Goal: Task Accomplishment & Management: Use online tool/utility

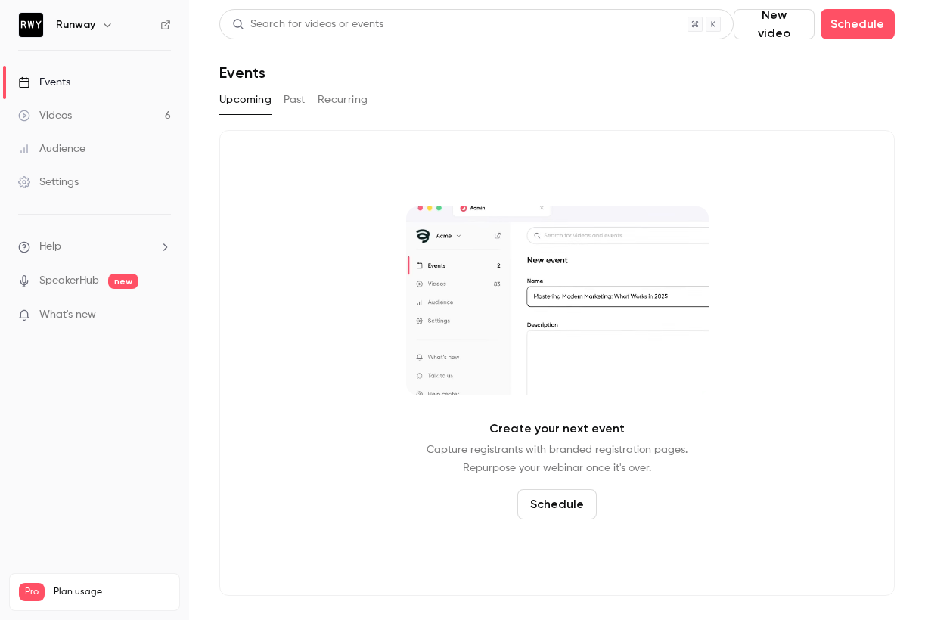
click at [287, 101] on button "Past" at bounding box center [295, 100] width 22 height 24
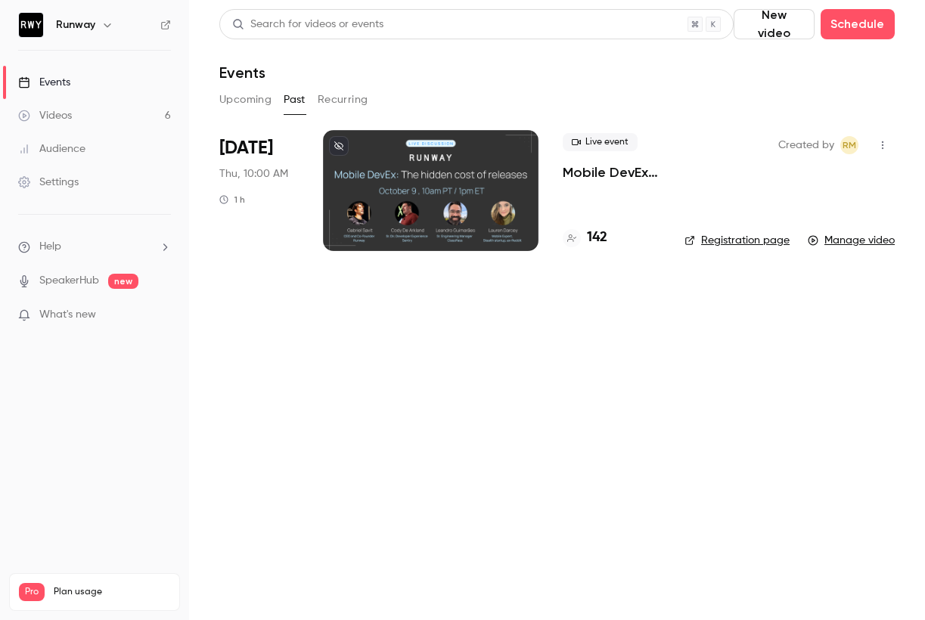
click at [873, 240] on link "Manage video" at bounding box center [851, 240] width 87 height 15
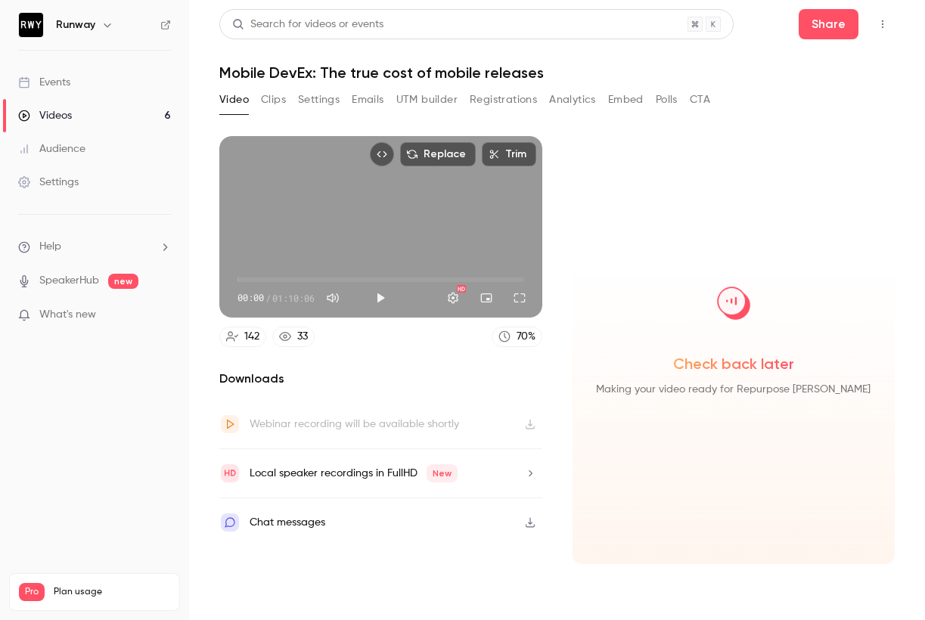
click at [452, 479] on span "New" at bounding box center [441, 473] width 31 height 18
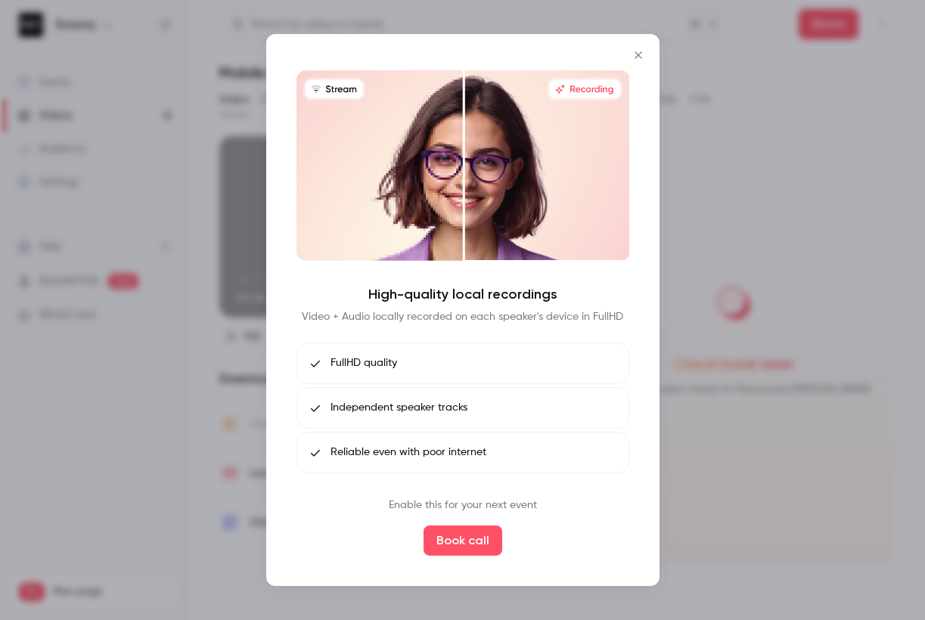
click at [638, 57] on icon "Close" at bounding box center [638, 55] width 18 height 12
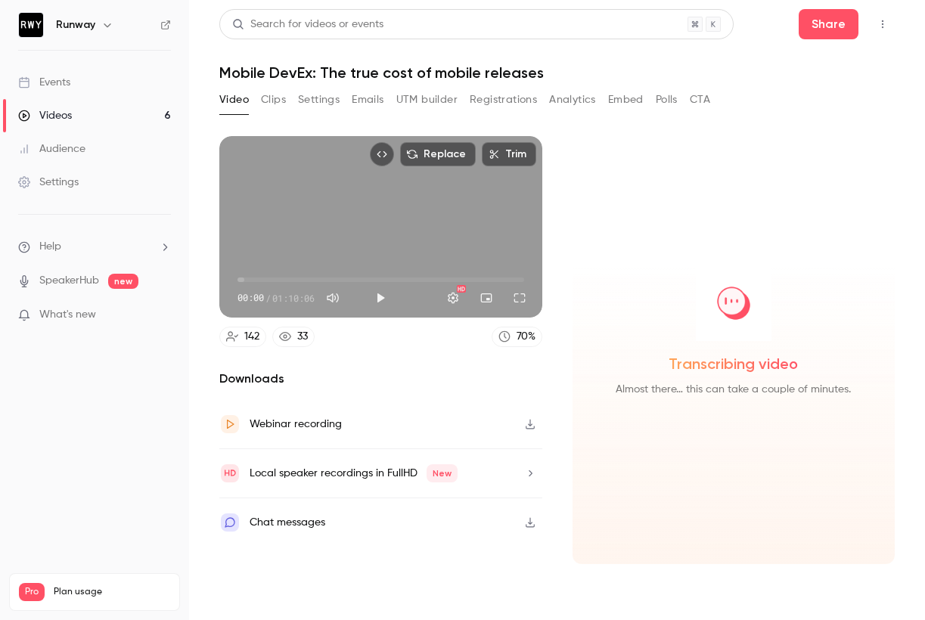
click at [273, 98] on button "Clips" at bounding box center [273, 100] width 25 height 24
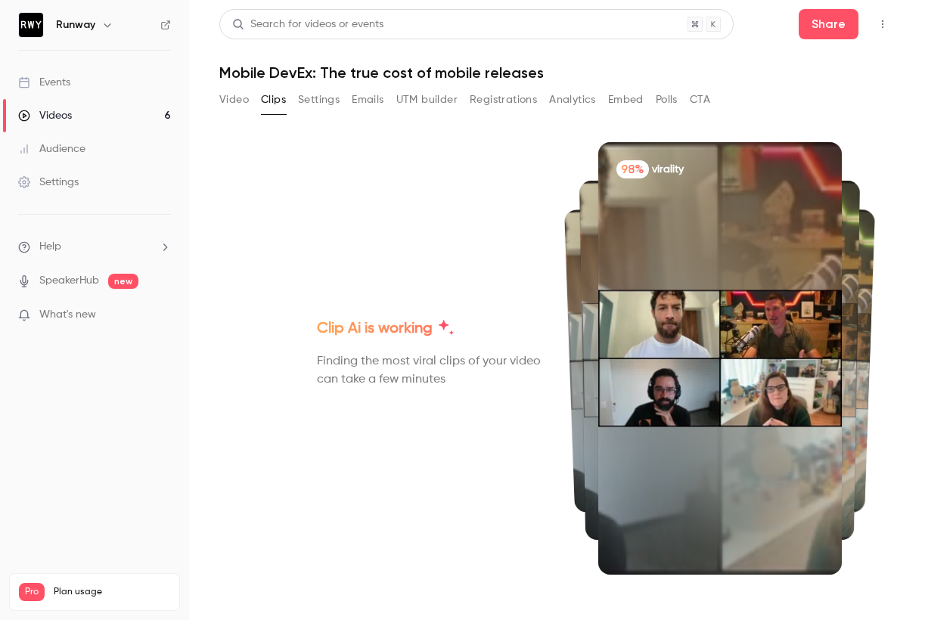
click at [317, 106] on button "Settings" at bounding box center [319, 100] width 42 height 24
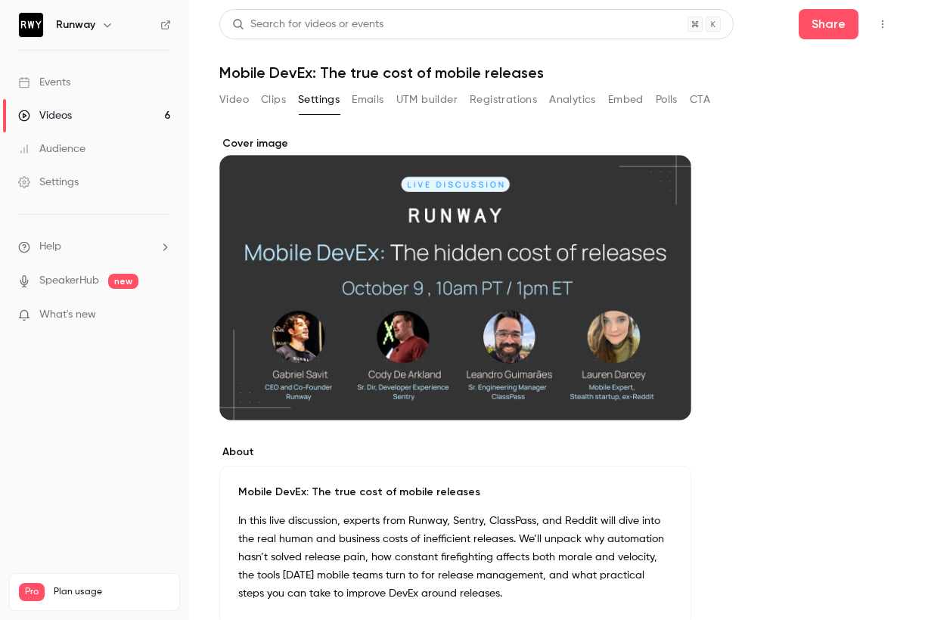
click at [572, 106] on button "Analytics" at bounding box center [572, 100] width 47 height 24
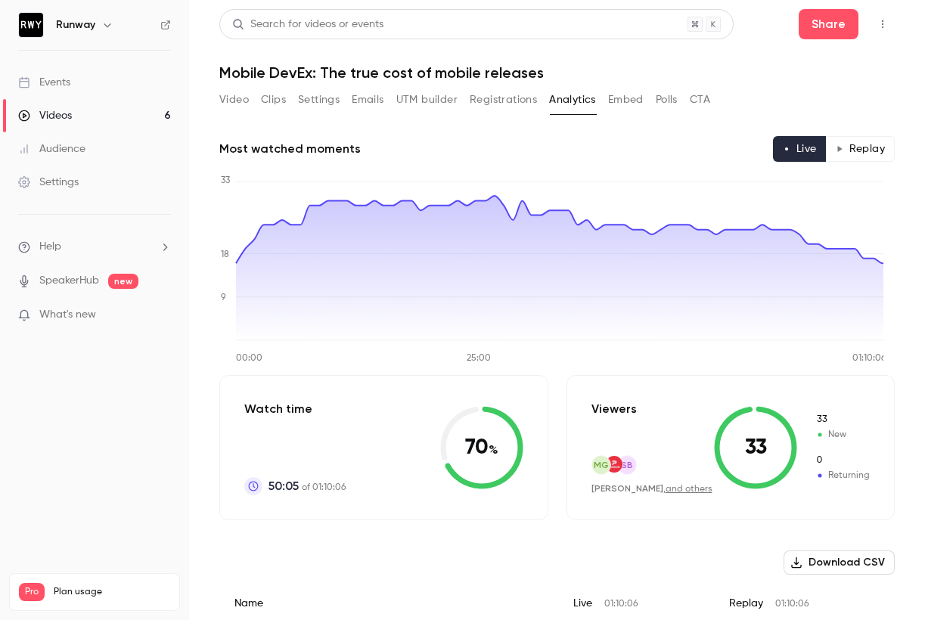
click at [243, 110] on button "Video" at bounding box center [233, 100] width 29 height 24
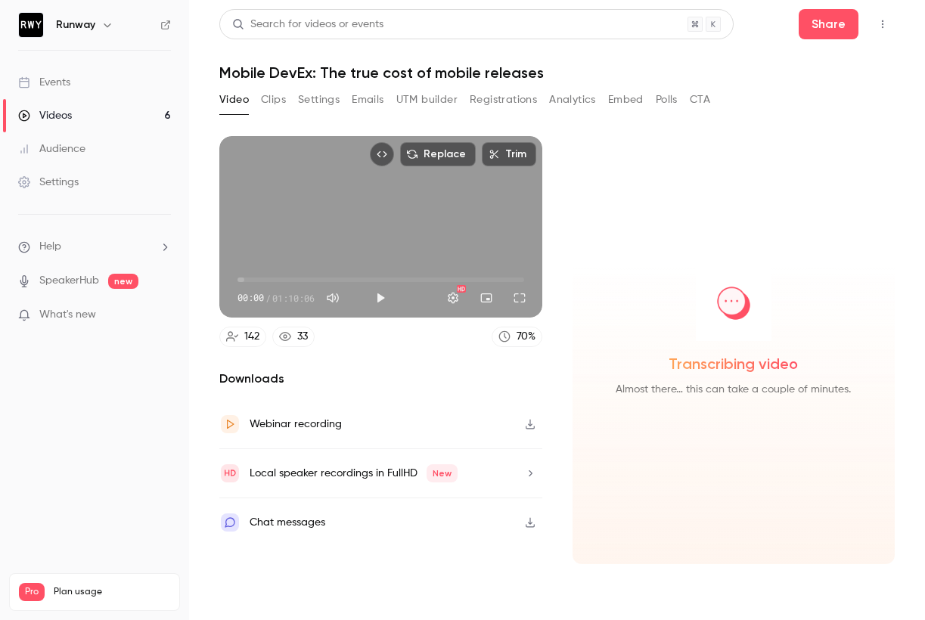
click at [378, 299] on button "Play" at bounding box center [380, 298] width 30 height 30
click at [378, 299] on button "Pause" at bounding box center [380, 298] width 30 height 30
click at [525, 284] on div "Full screen" at bounding box center [519, 298] width 30 height 30
click at [533, 283] on div "Full screen" at bounding box center [519, 298] width 30 height 30
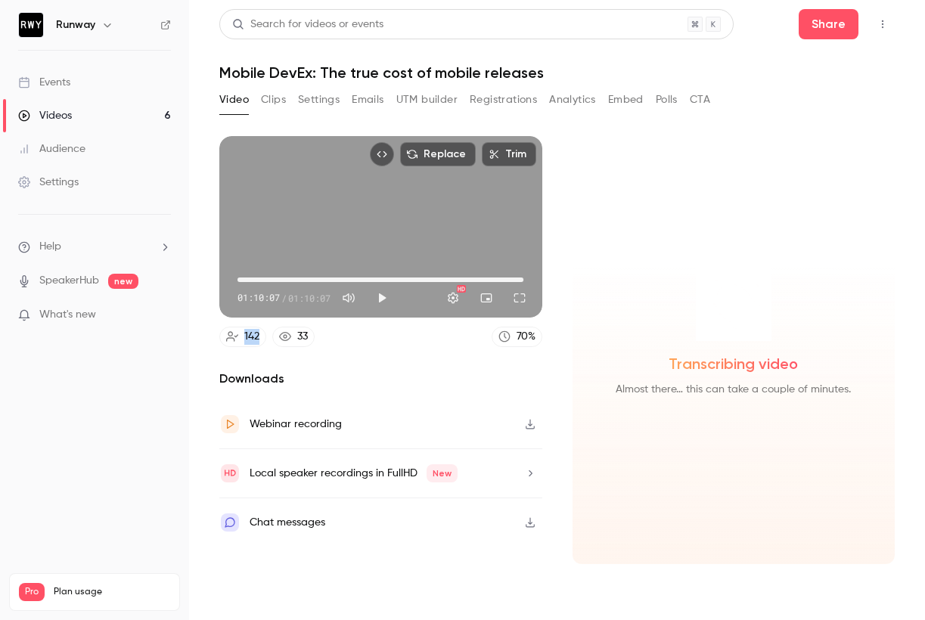
drag, startPoint x: 240, startPoint y: 278, endPoint x: 593, endPoint y: 278, distance: 353.1
click at [581, 280] on section "Replace Trim 01:10:07 01:10:07 / 01:10:07 HD 142 33 70 % Downloads Webinar reco…" at bounding box center [556, 359] width 675 height 446
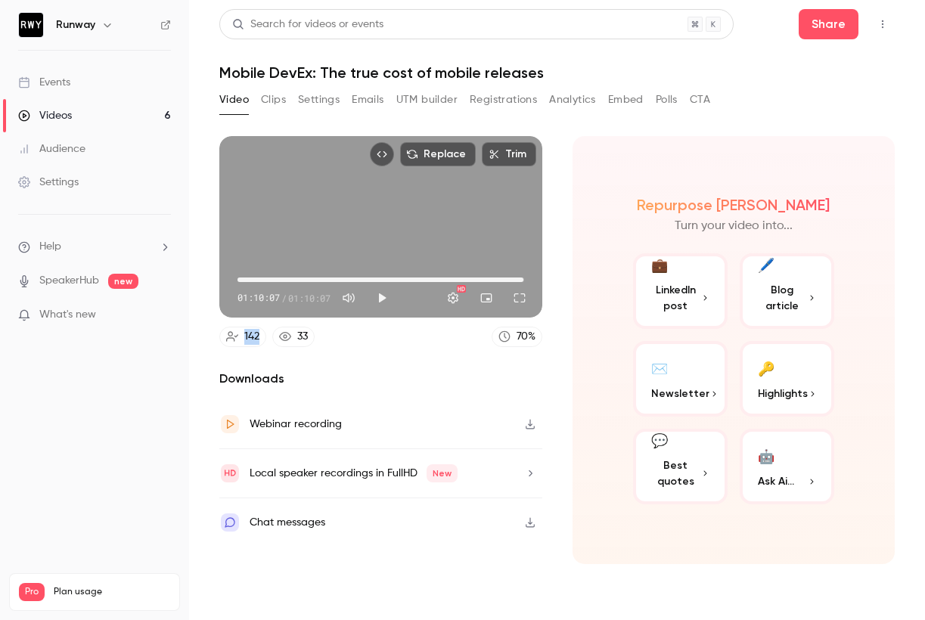
type input "******"
click at [284, 93] on button "Clips" at bounding box center [273, 100] width 25 height 24
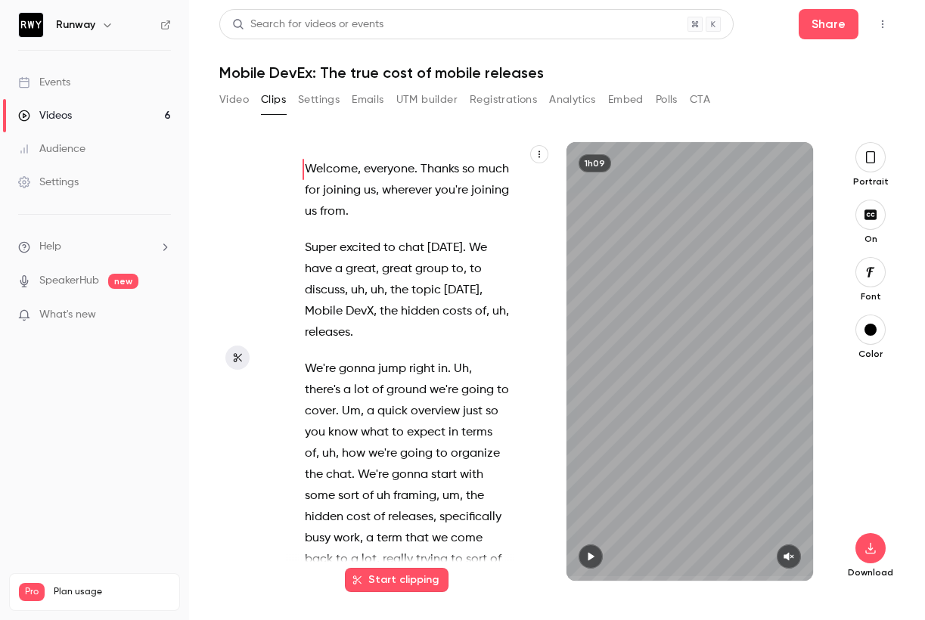
click at [851, 456] on div "Download" at bounding box center [870, 475] width 48 height 206
click at [876, 157] on icon "button" at bounding box center [870, 157] width 12 height 17
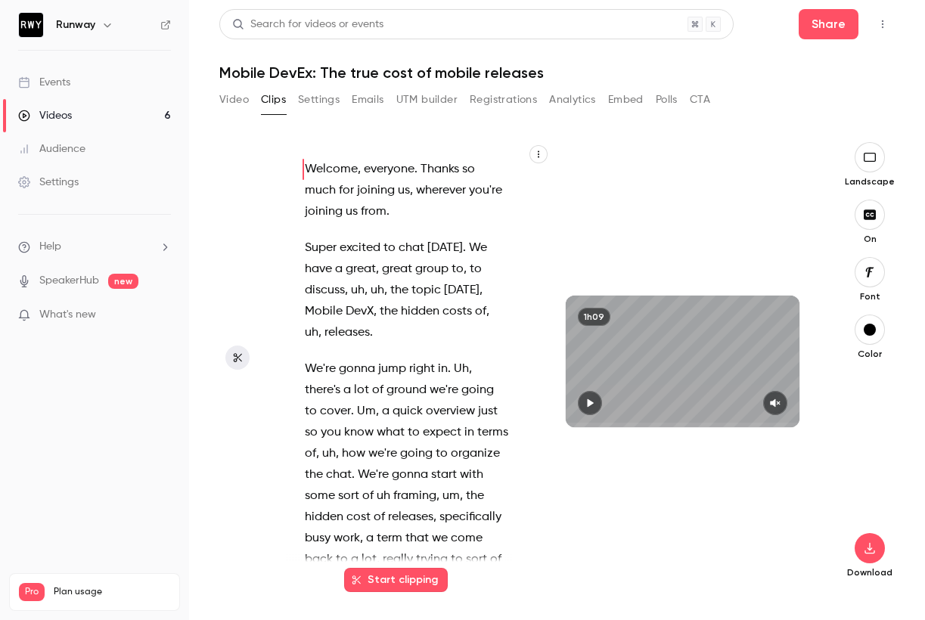
click at [876, 157] on icon "button" at bounding box center [870, 157] width 12 height 9
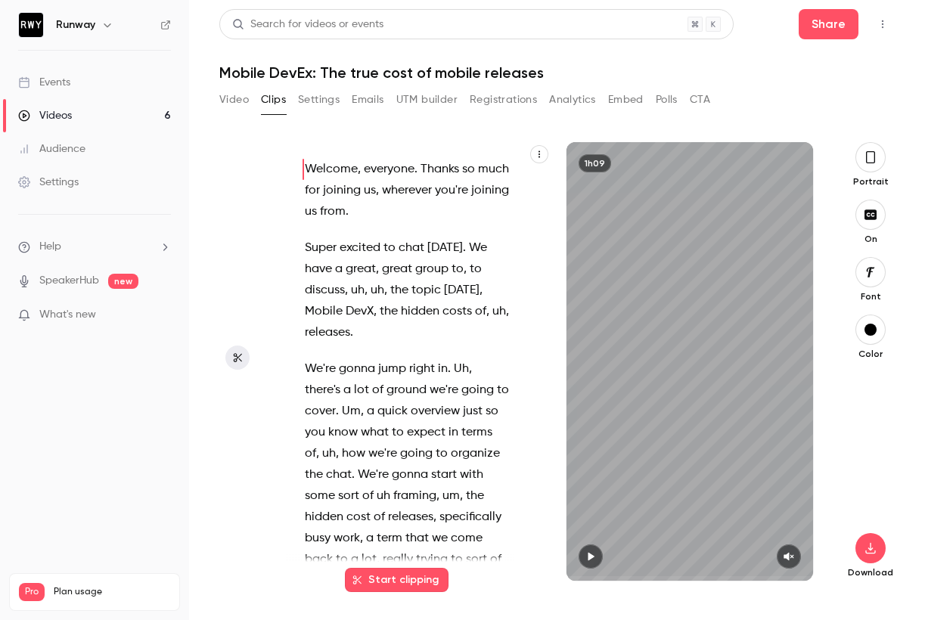
click at [643, 335] on div "1h09" at bounding box center [689, 361] width 247 height 439
click at [860, 210] on button "button" at bounding box center [870, 215] width 30 height 30
click at [870, 208] on button "button" at bounding box center [870, 215] width 30 height 30
click at [879, 270] on button "button" at bounding box center [870, 272] width 30 height 30
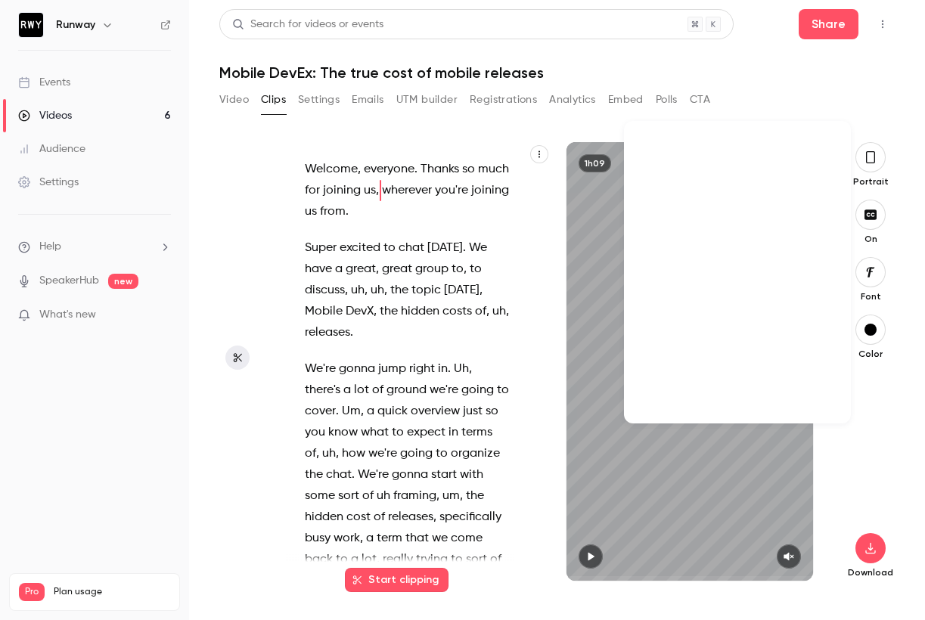
scroll to position [16952, 0]
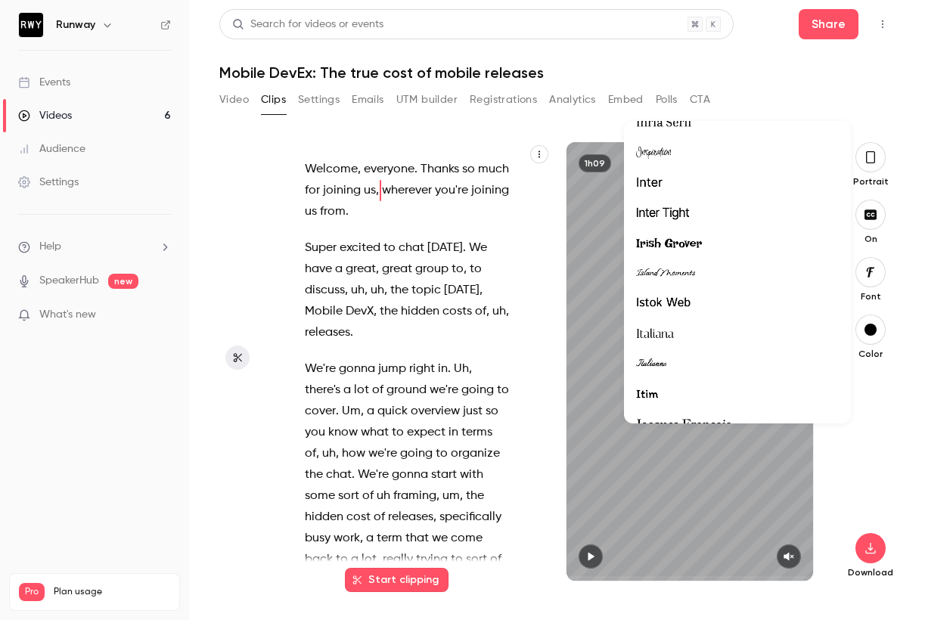
click at [702, 171] on li at bounding box center [737, 183] width 227 height 30
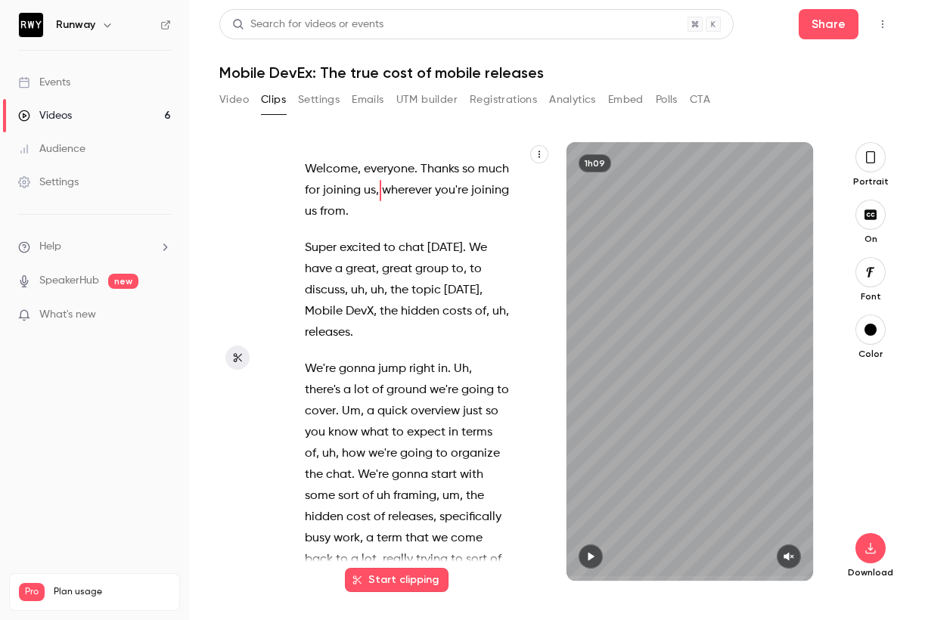
click at [879, 480] on div "Download" at bounding box center [870, 475] width 48 height 206
click at [596, 558] on icon "button" at bounding box center [591, 556] width 12 height 11
click at [587, 551] on icon "button" at bounding box center [591, 556] width 12 height 11
click at [892, 419] on div "Download" at bounding box center [870, 475] width 48 height 206
click at [875, 319] on button "button" at bounding box center [870, 330] width 30 height 30
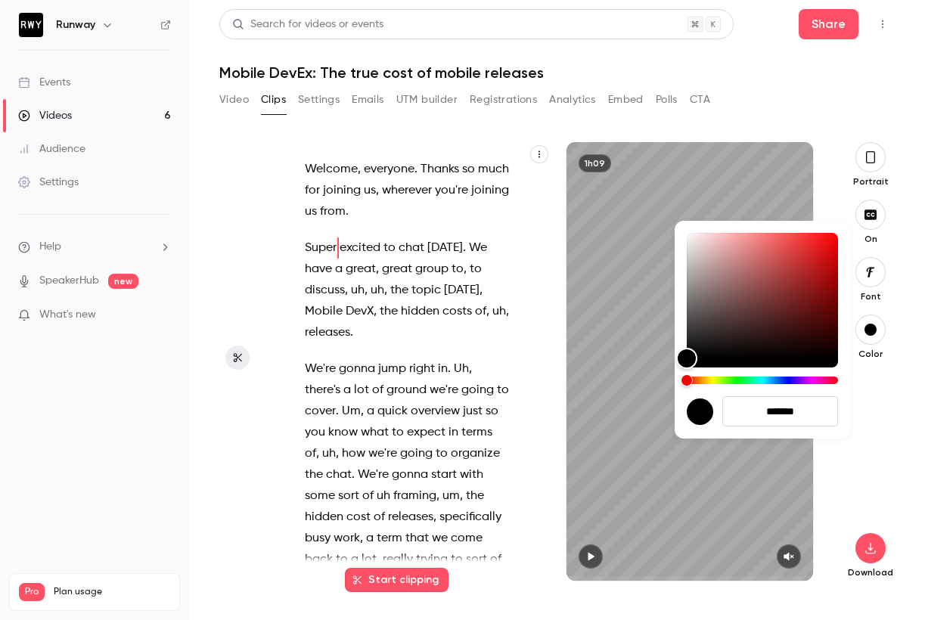
click at [884, 448] on div at bounding box center [462, 310] width 925 height 620
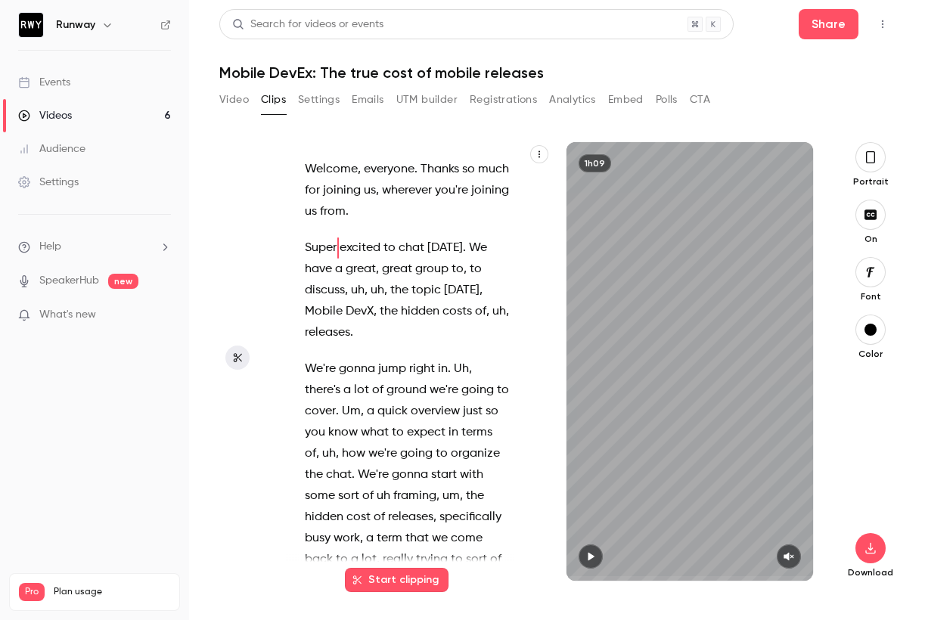
click at [893, 491] on div "Download" at bounding box center [870, 475] width 48 height 206
click at [872, 150] on icon "button" at bounding box center [870, 157] width 12 height 17
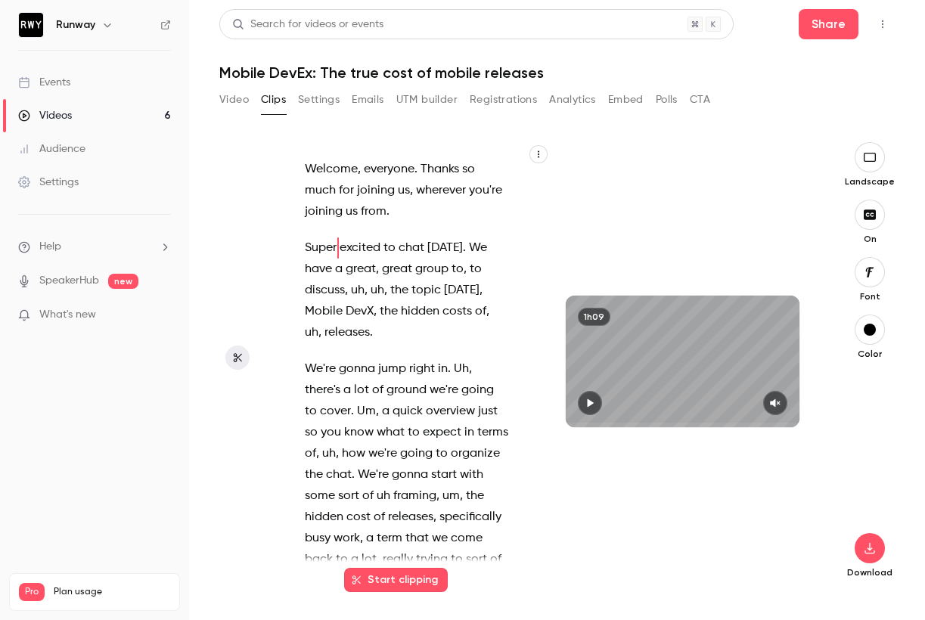
click at [872, 150] on button "button" at bounding box center [870, 157] width 30 height 30
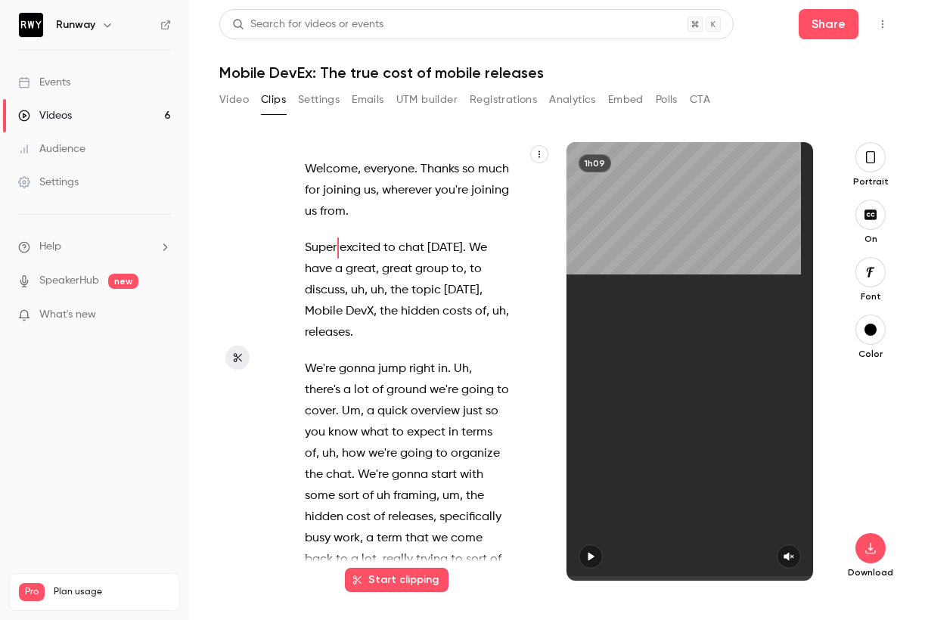
type input "***"
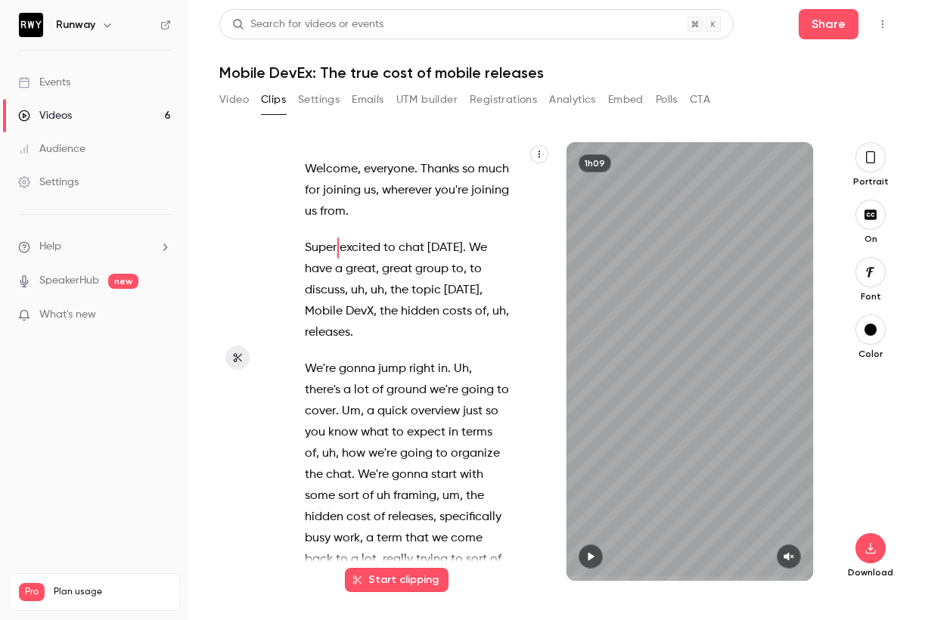
click at [306, 95] on button "Settings" at bounding box center [319, 100] width 42 height 24
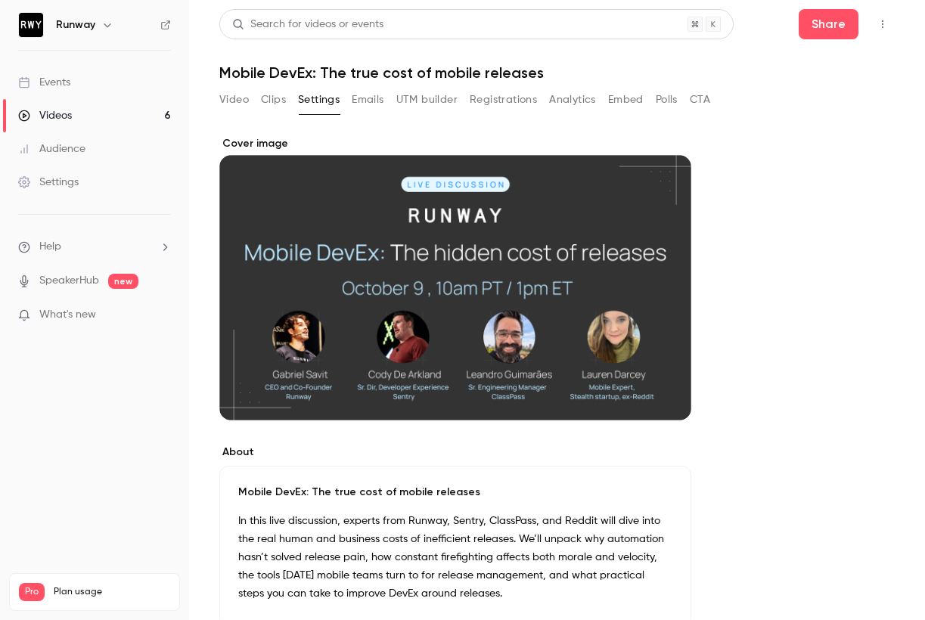
click at [362, 97] on button "Emails" at bounding box center [368, 100] width 32 height 24
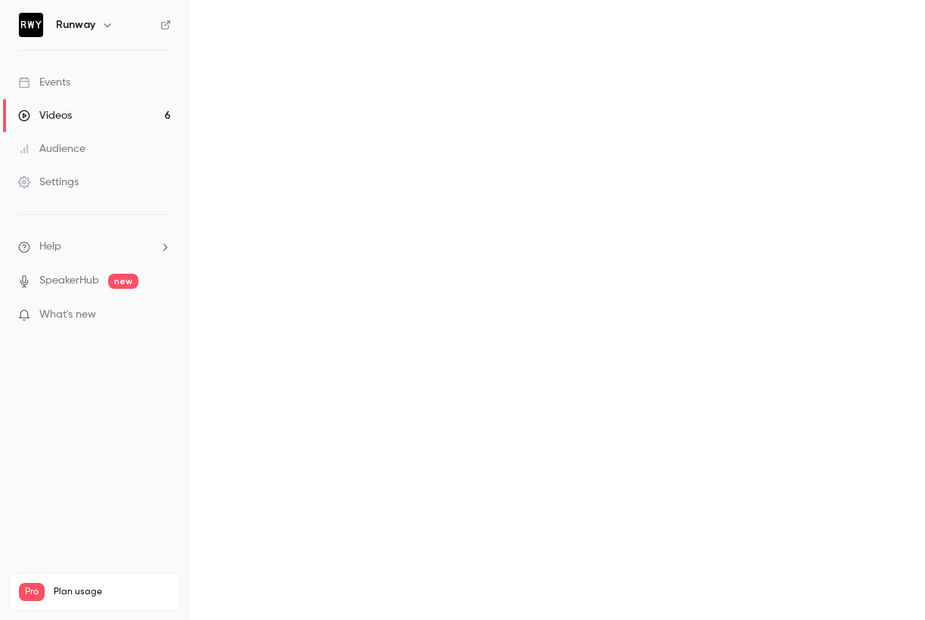
click at [312, 98] on main "Search for videos or events Share Mobile DevEx: The true cost of mobile release…" at bounding box center [557, 310] width 736 height 620
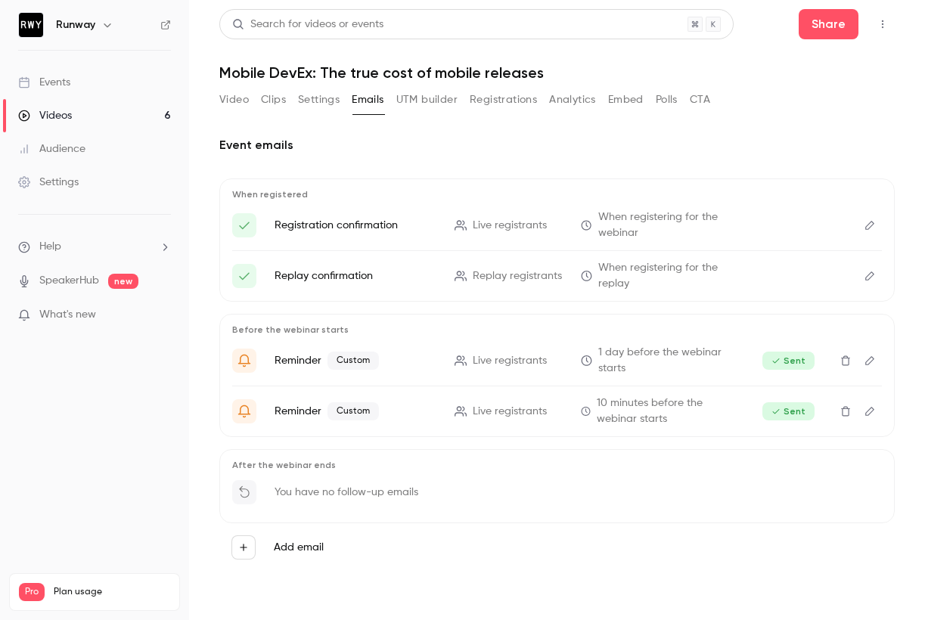
click at [237, 102] on button "Video" at bounding box center [233, 100] width 29 height 24
